Goal: Check status

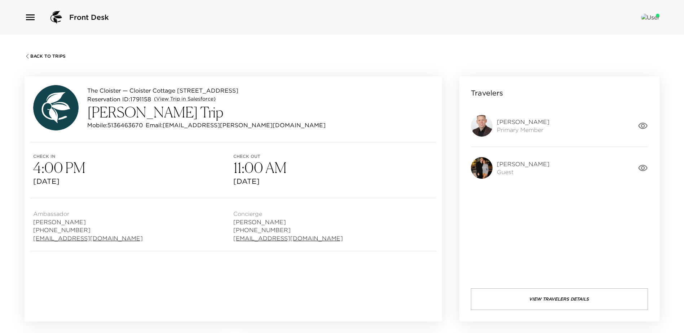
scroll to position [541, 0]
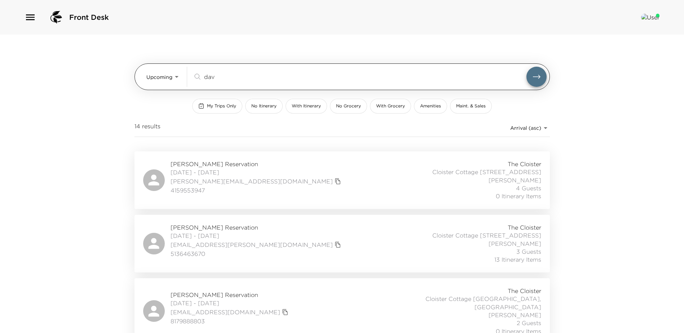
drag, startPoint x: 225, startPoint y: 79, endPoint x: 198, endPoint y: 75, distance: 26.6
click at [198, 75] on div "dav ​" at bounding box center [360, 77] width 334 height 9
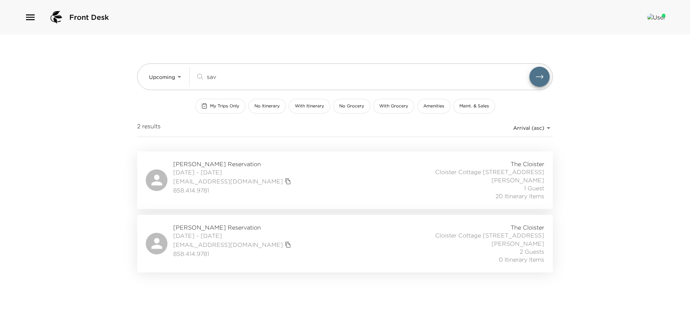
type input "sav"
click at [294, 193] on div "Mick Savage Reservation 09/02/2025 - 09/30/2025 micksavage@gmail.com 858.414.97…" at bounding box center [345, 180] width 398 height 40
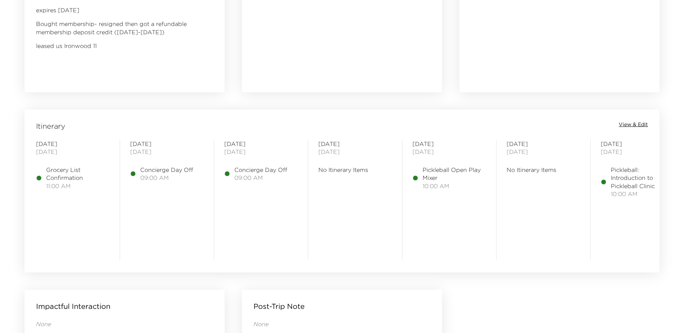
scroll to position [505, 0]
